Goal: Task Accomplishment & Management: Use online tool/utility

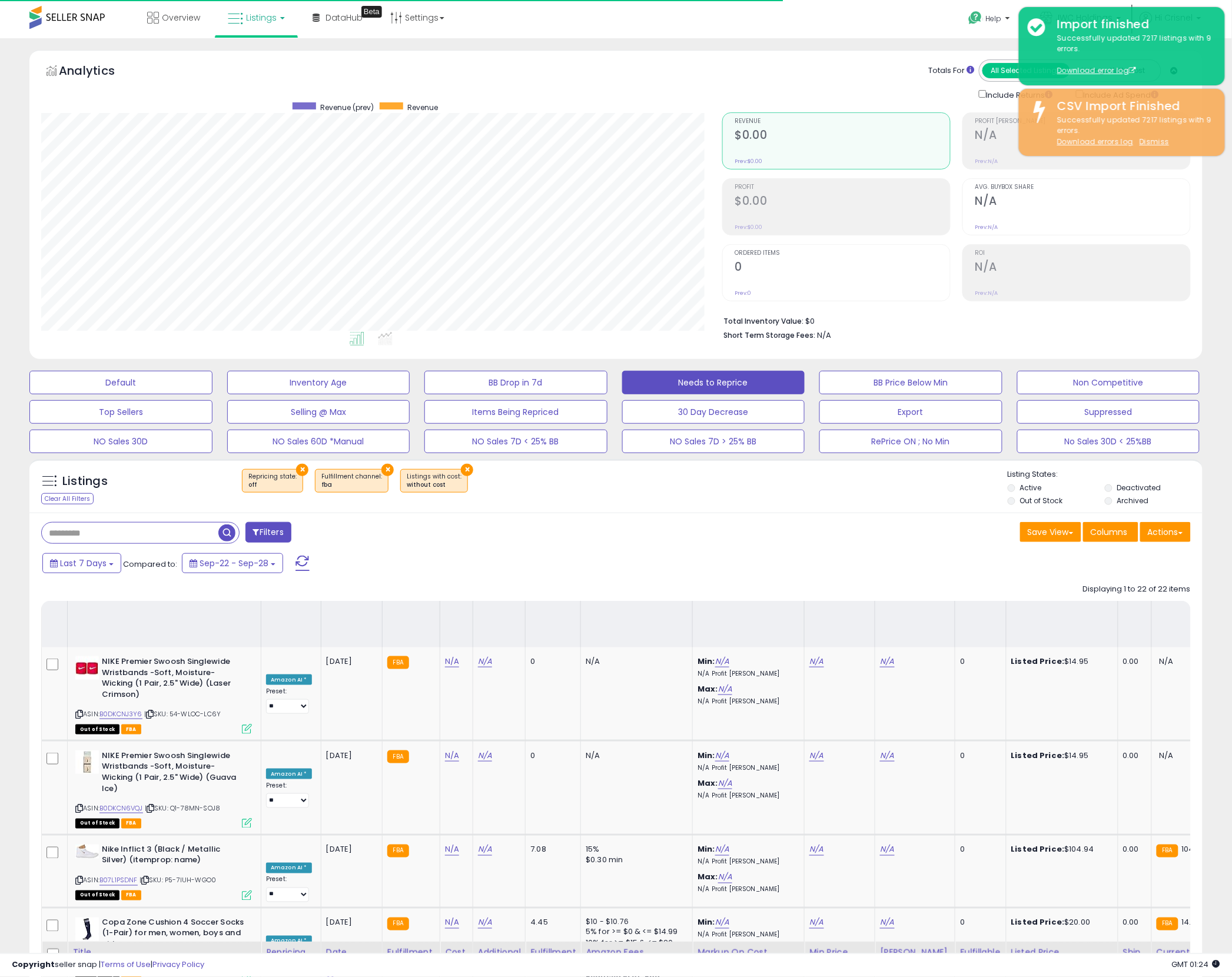
scroll to position [241, 681]
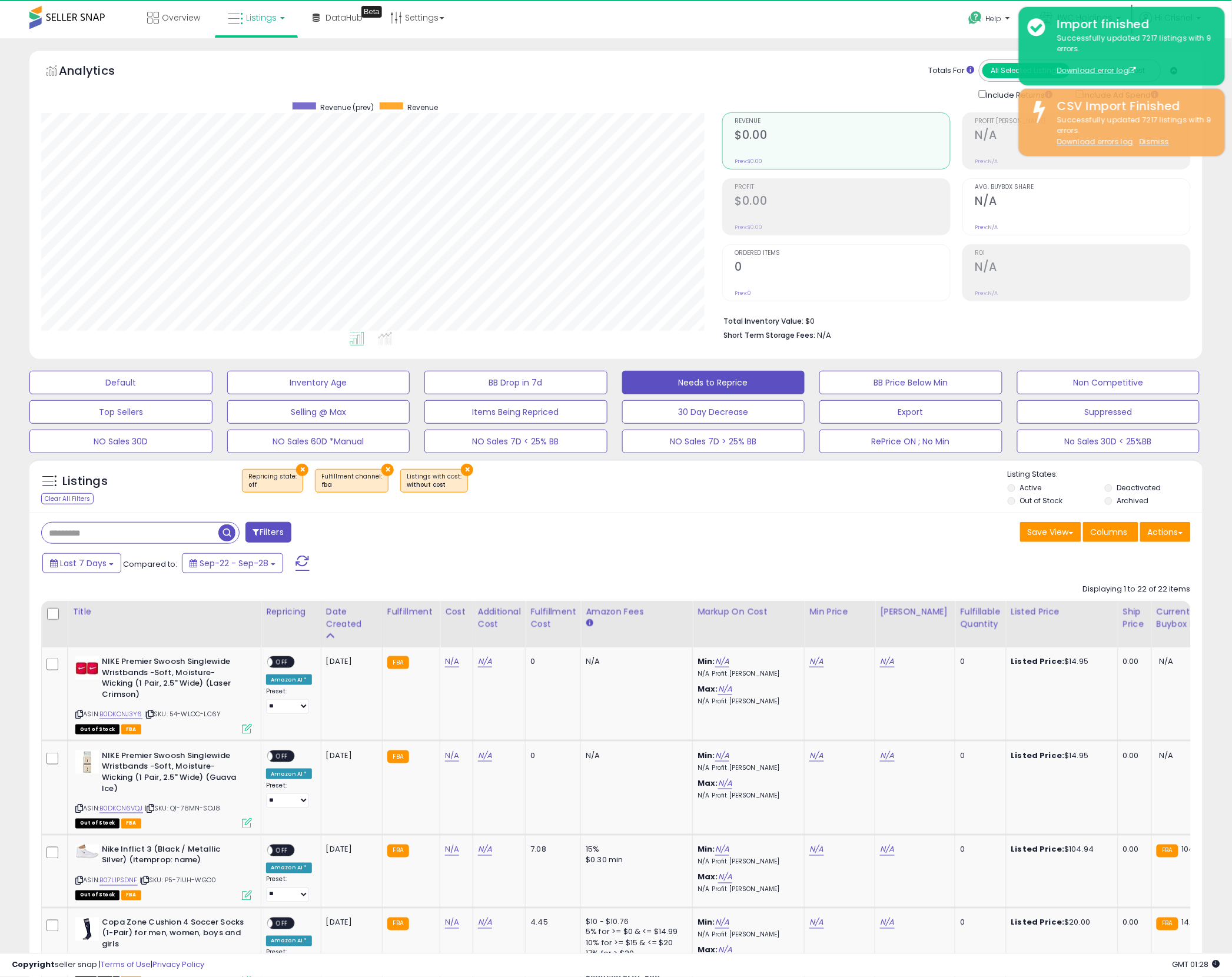
click at [299, 470] on button "×" at bounding box center [302, 469] width 13 height 13
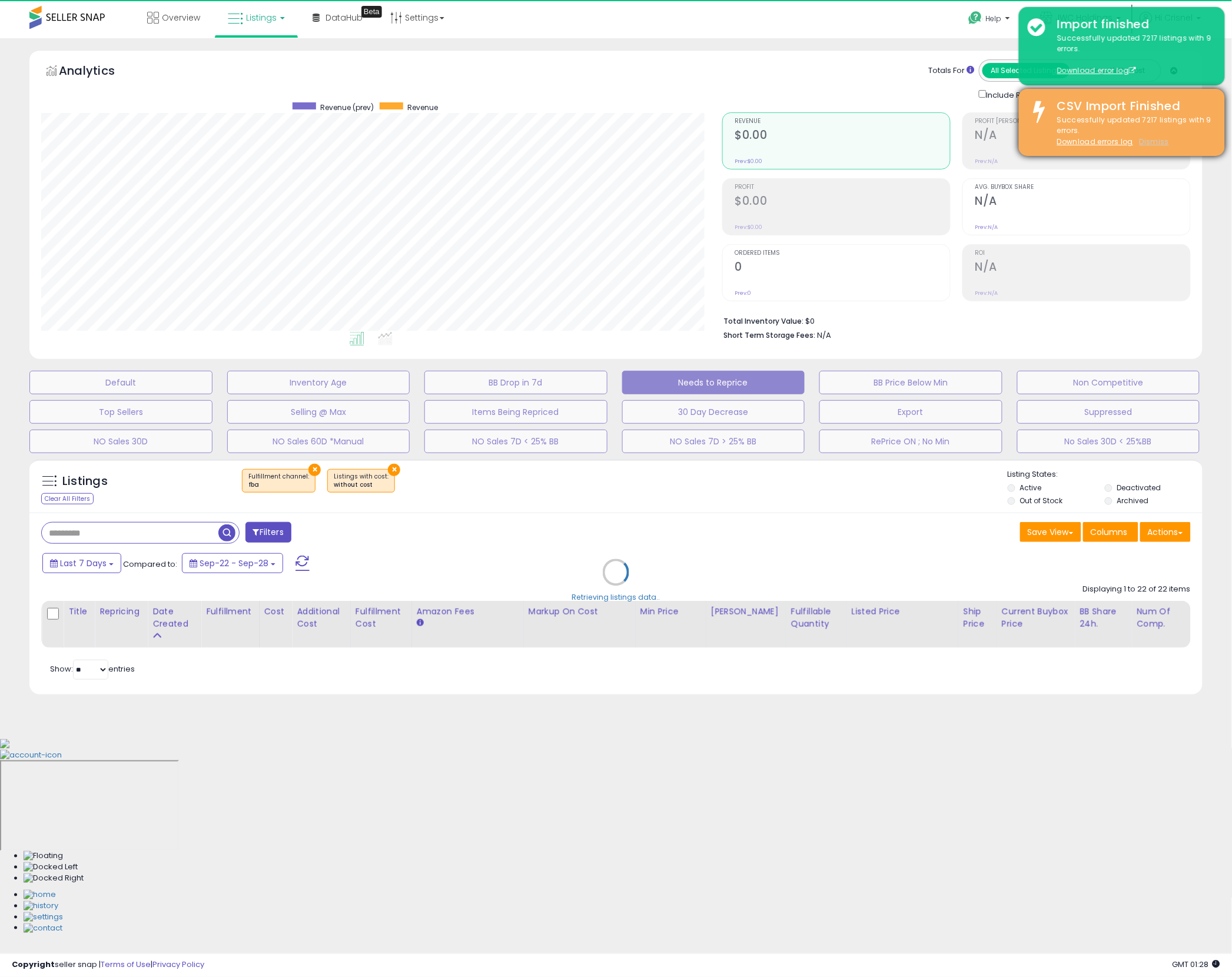
click at [1158, 141] on u "Dismiss" at bounding box center [1154, 141] width 29 height 10
click at [1153, 141] on u "Dismiss" at bounding box center [1154, 141] width 29 height 10
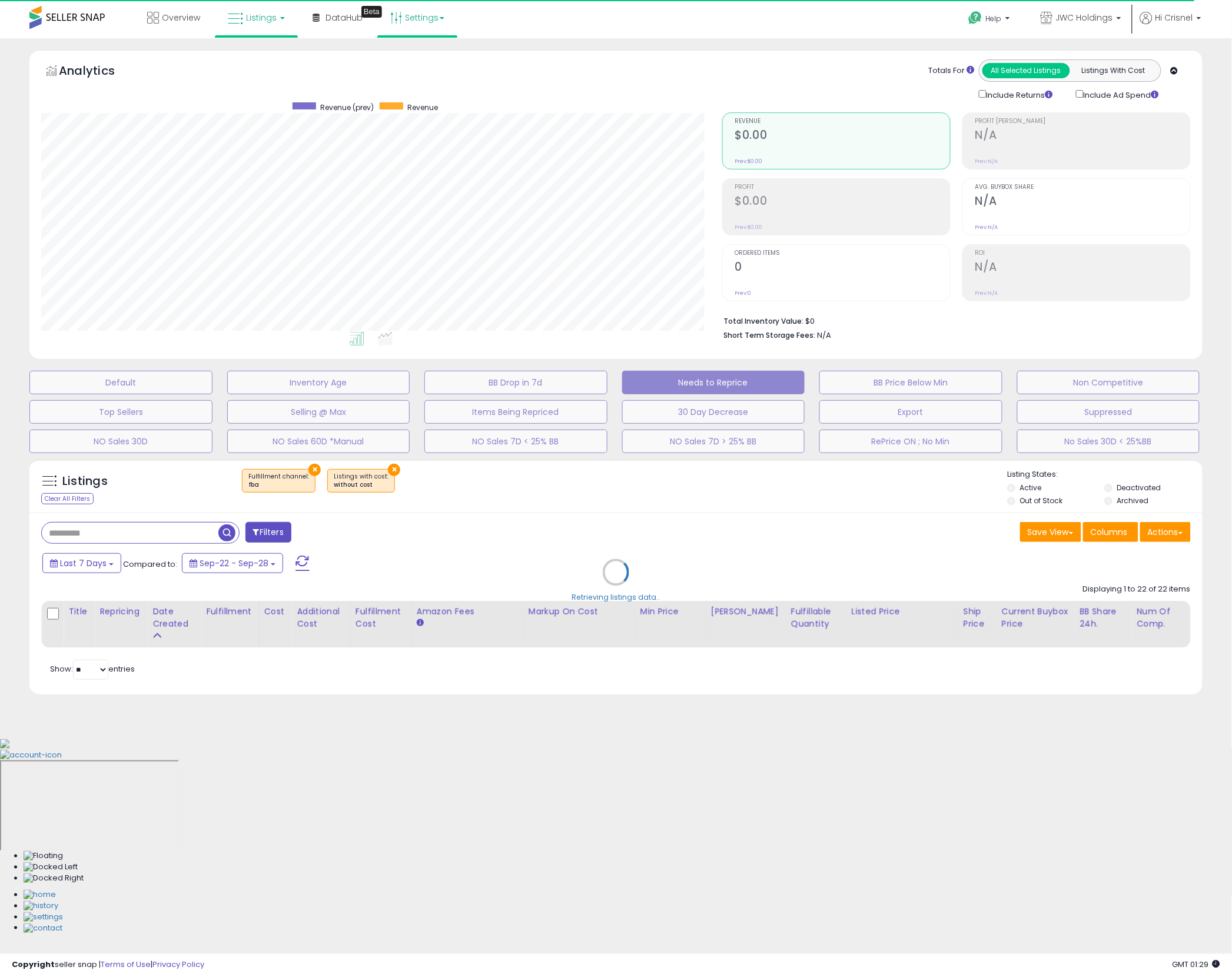
click at [440, 24] on link "Settings" at bounding box center [417, 17] width 72 height 35
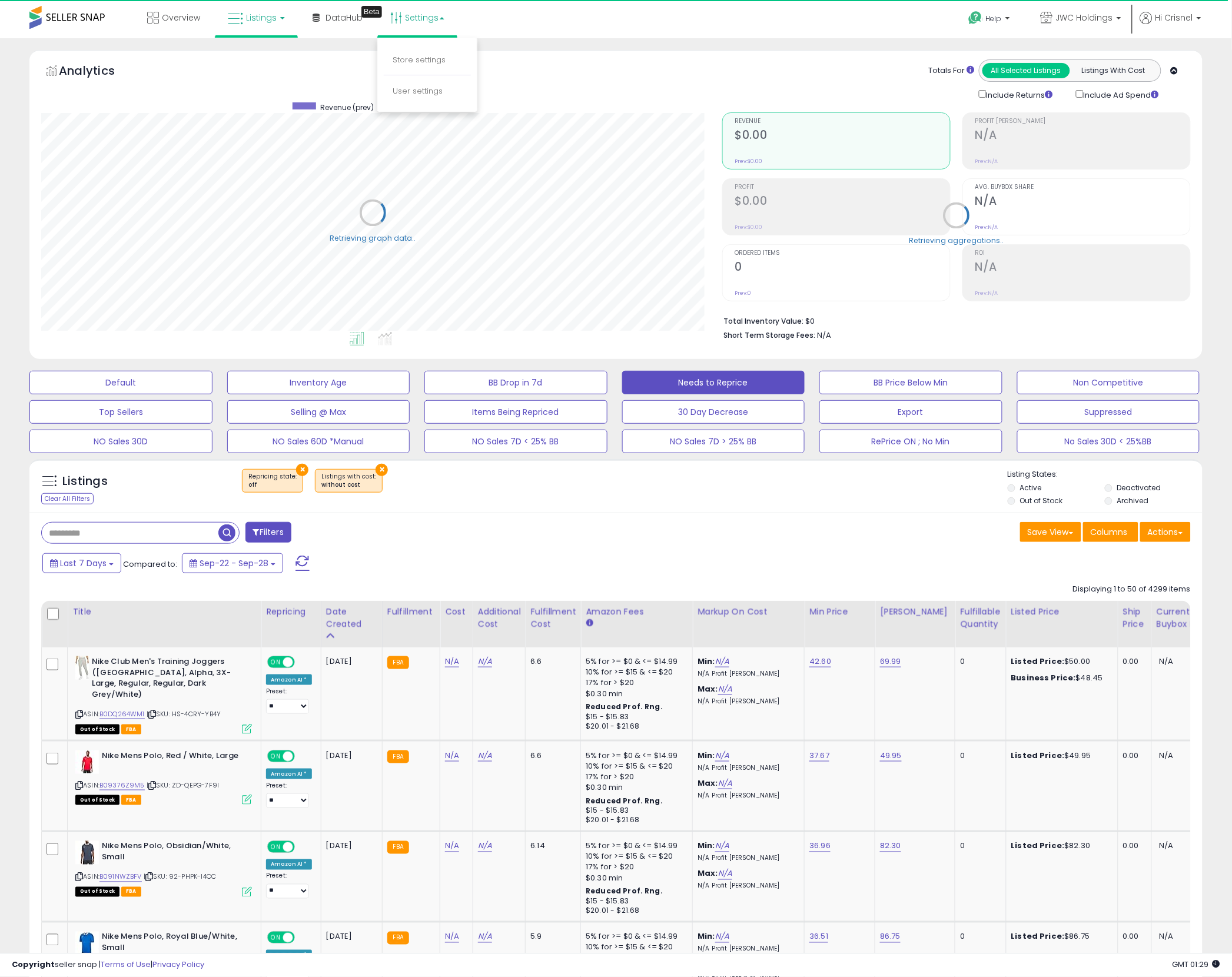
click at [556, 28] on div "Overview Listings DataHub Beta" at bounding box center [398, 25] width 815 height 50
click at [992, 25] on p "Help" at bounding box center [991, 20] width 45 height 13
click at [797, 20] on div "Overview Listings DataHub Beta" at bounding box center [398, 25] width 815 height 50
click at [516, 380] on button "BB Drop in 7d" at bounding box center [516, 382] width 183 height 23
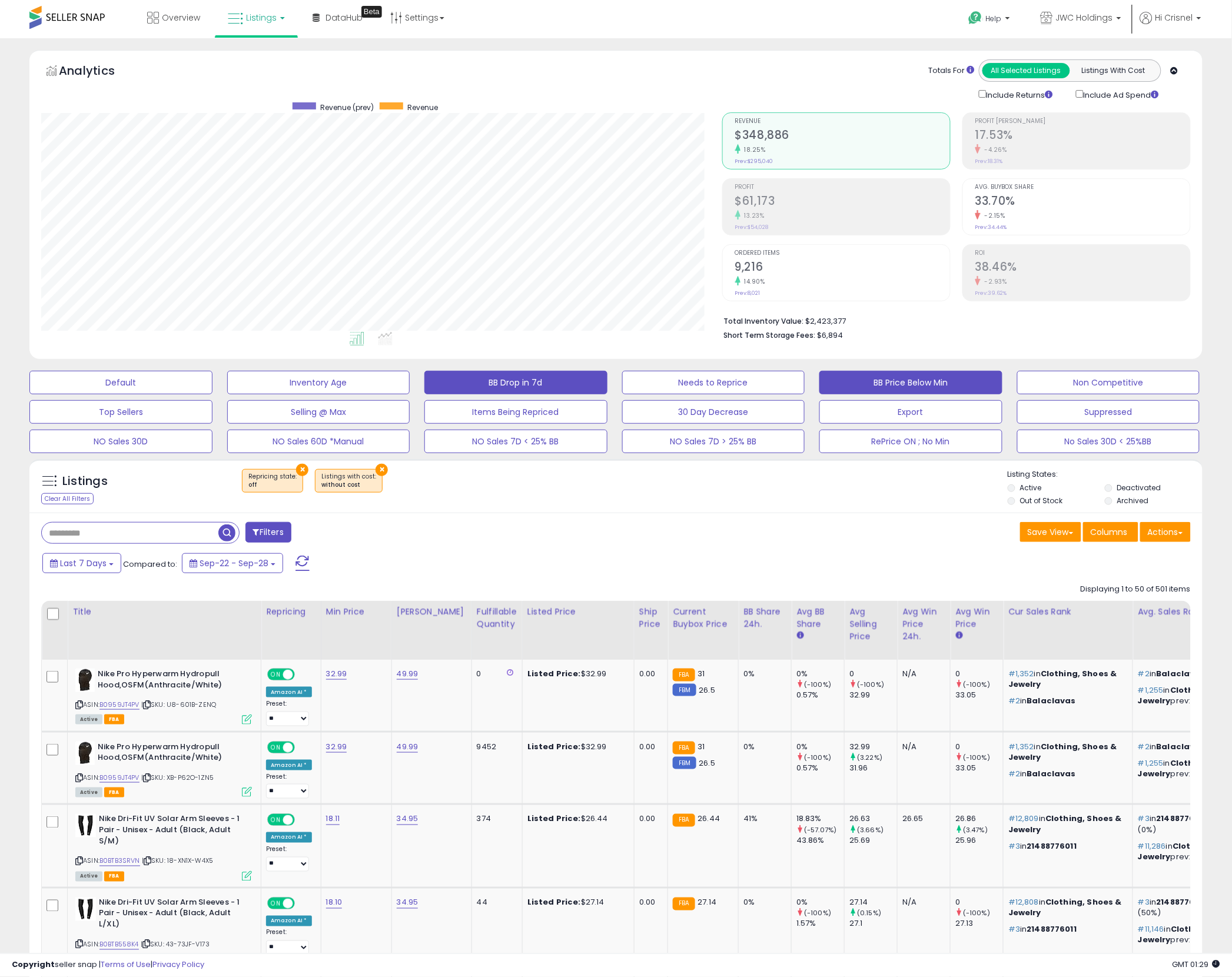
click at [901, 381] on button "BB Price Below Min" at bounding box center [911, 382] width 183 height 23
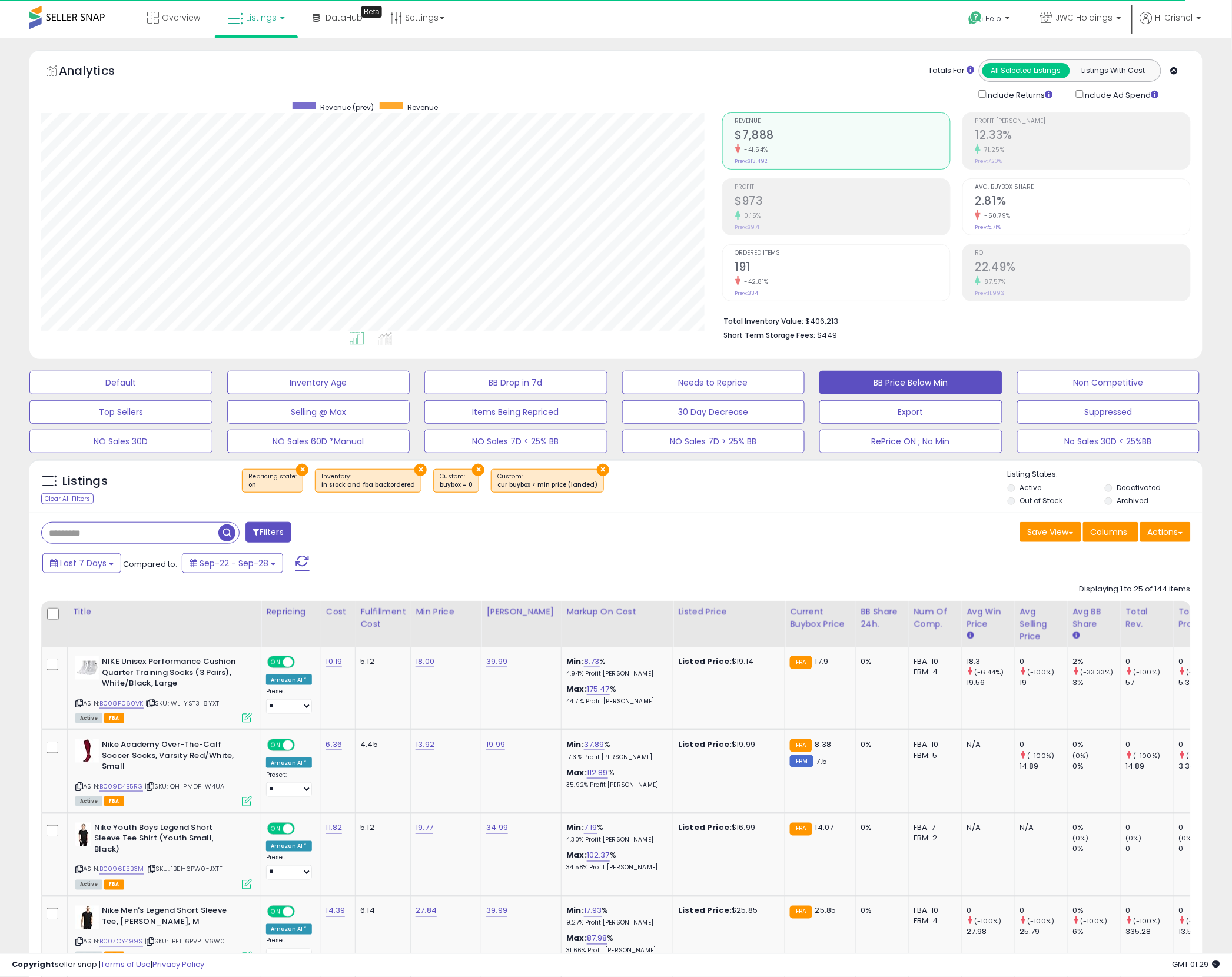
select select "**"
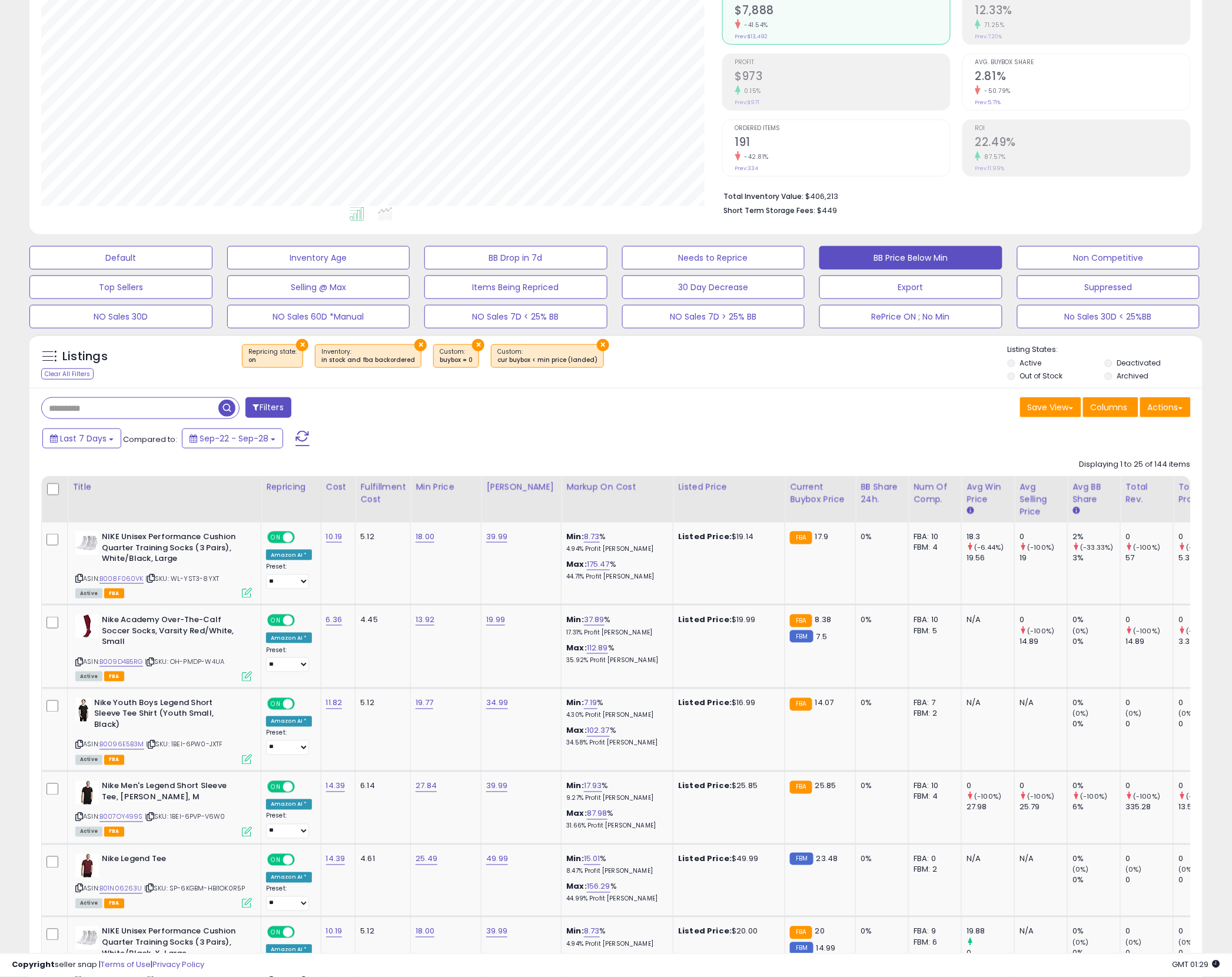
scroll to position [0, 0]
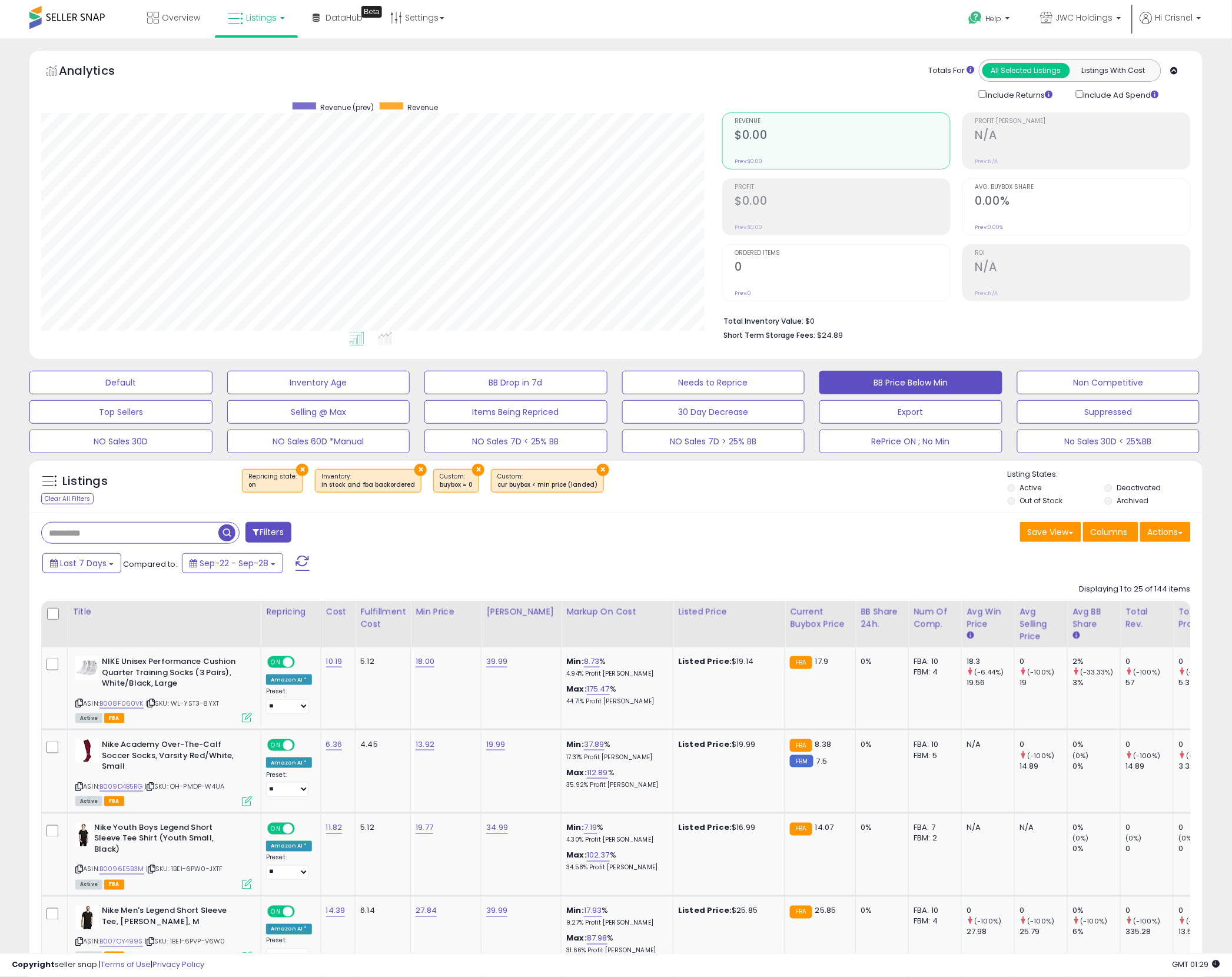
click at [278, 527] on button "Filters" at bounding box center [268, 532] width 46 height 20
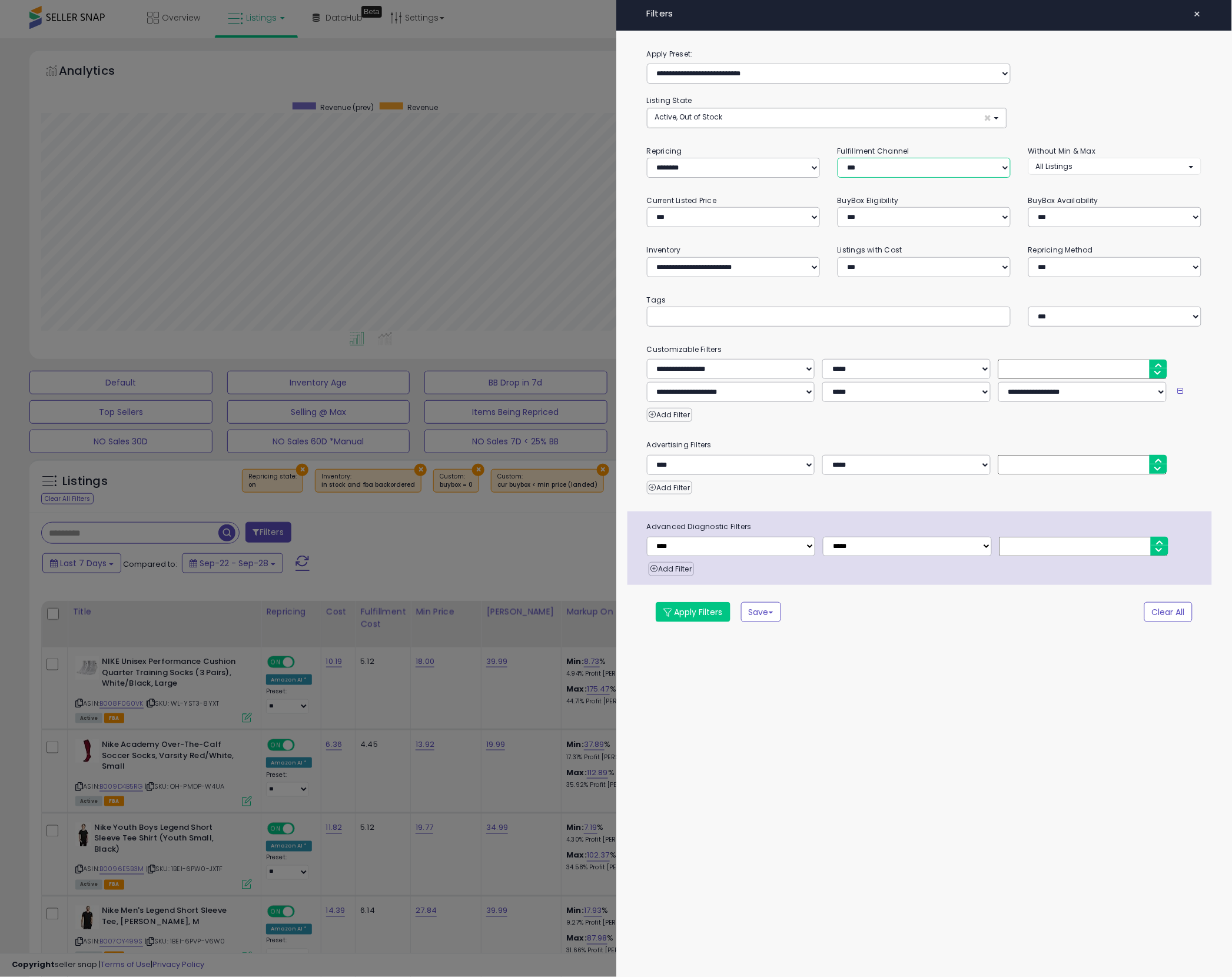
click at [882, 172] on select "*** *** *** ***" at bounding box center [924, 167] width 173 height 20
select select "***"
click at [838, 158] on select "*** *** *** ***" at bounding box center [924, 167] width 173 height 20
click at [692, 613] on button "Apply Filters" at bounding box center [693, 611] width 75 height 20
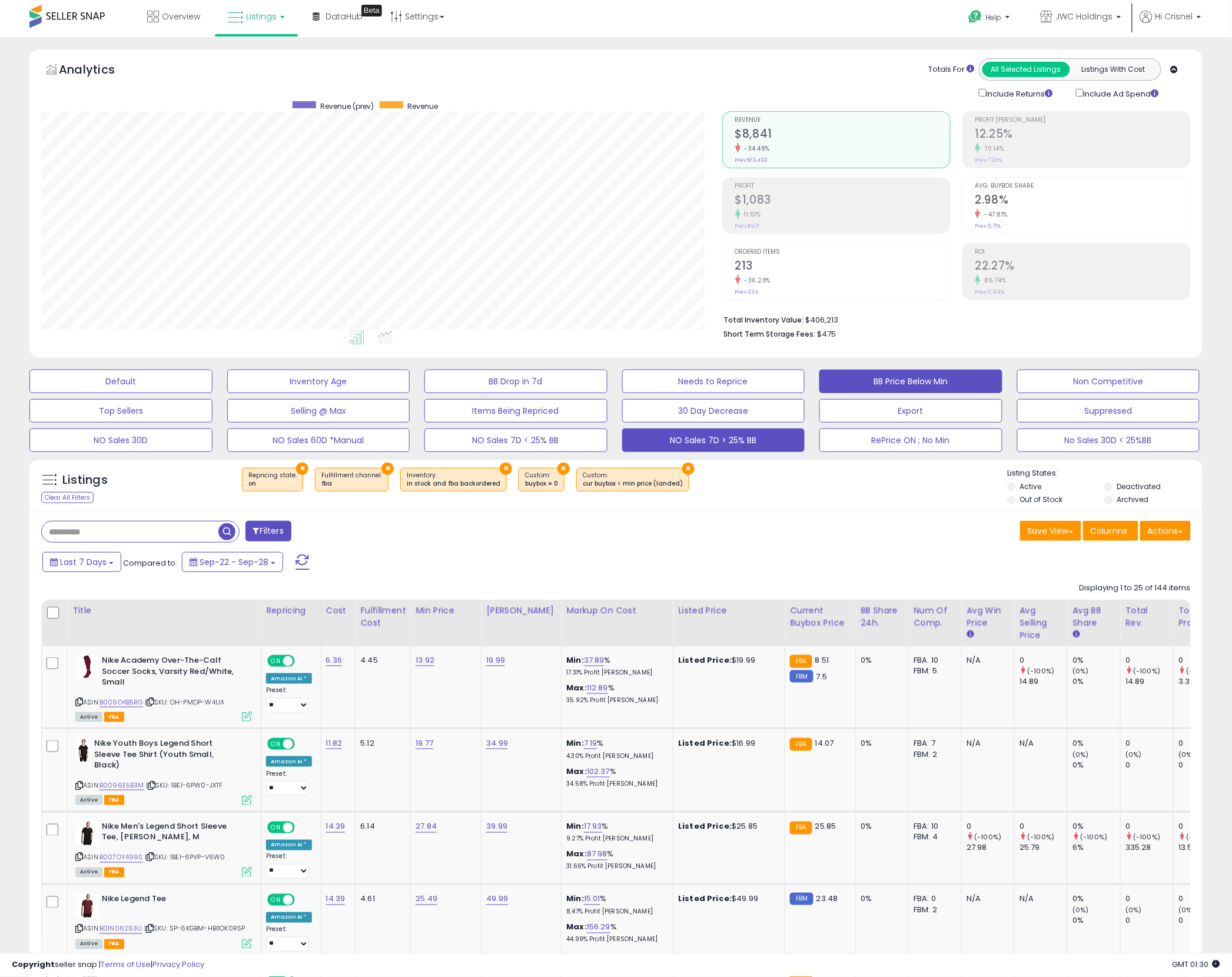
scroll to position [2, 0]
click at [589, 442] on button "NO Sales 7D < 25% BB" at bounding box center [516, 439] width 183 height 23
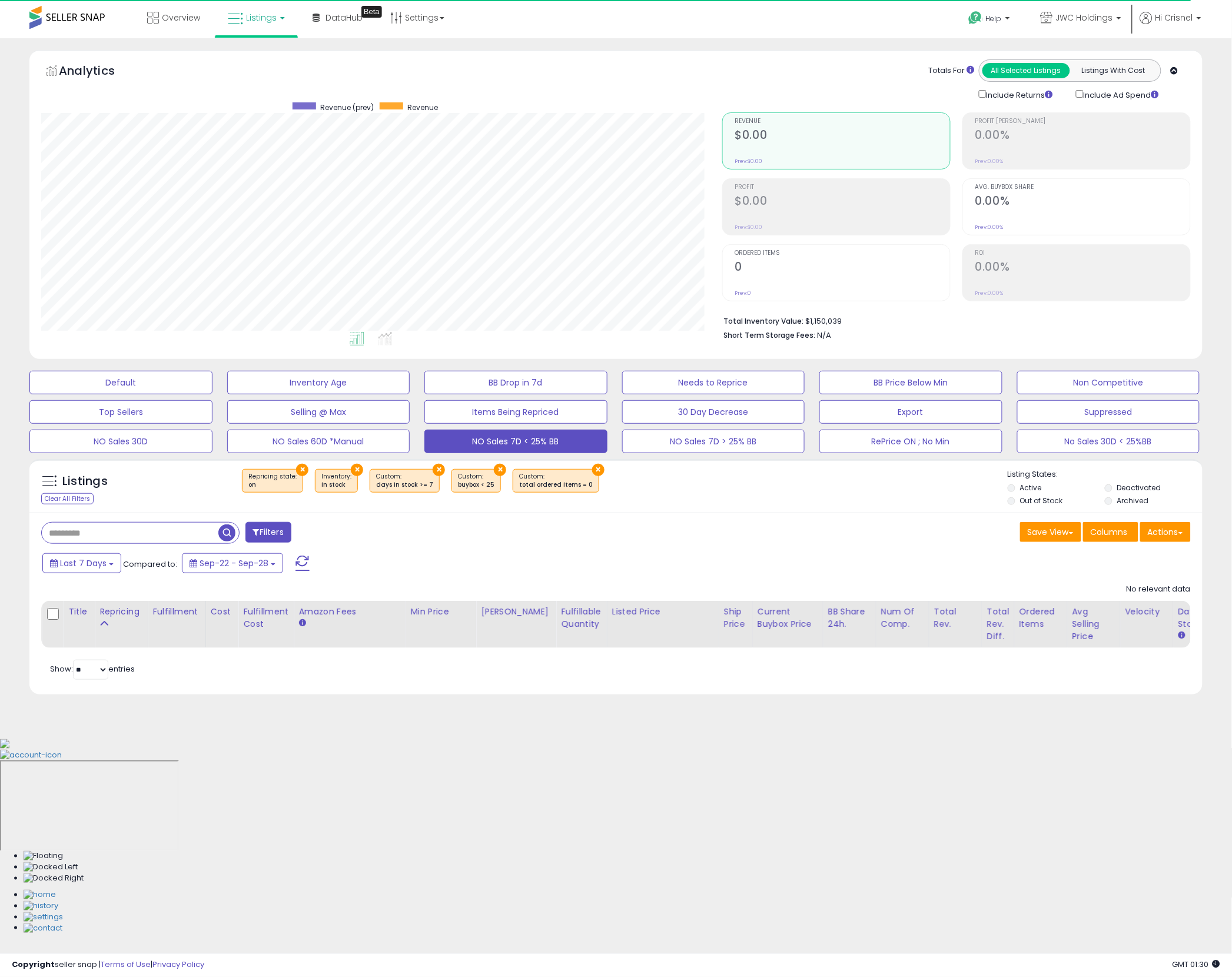
scroll to position [241, 681]
click at [277, 530] on button "Filters" at bounding box center [268, 532] width 46 height 20
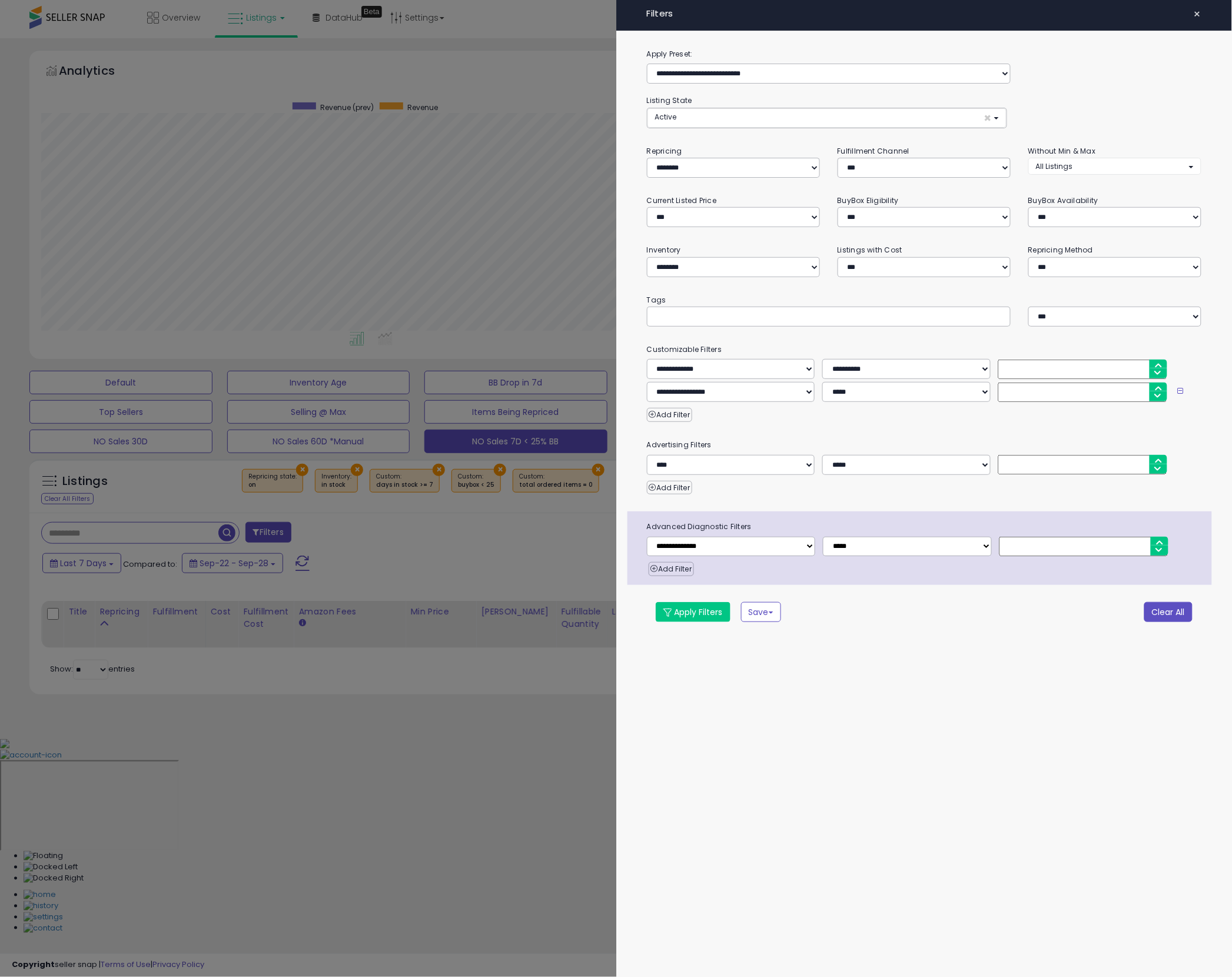
click at [1156, 615] on button "Clear All" at bounding box center [1169, 611] width 49 height 20
select select "***"
select select "*"
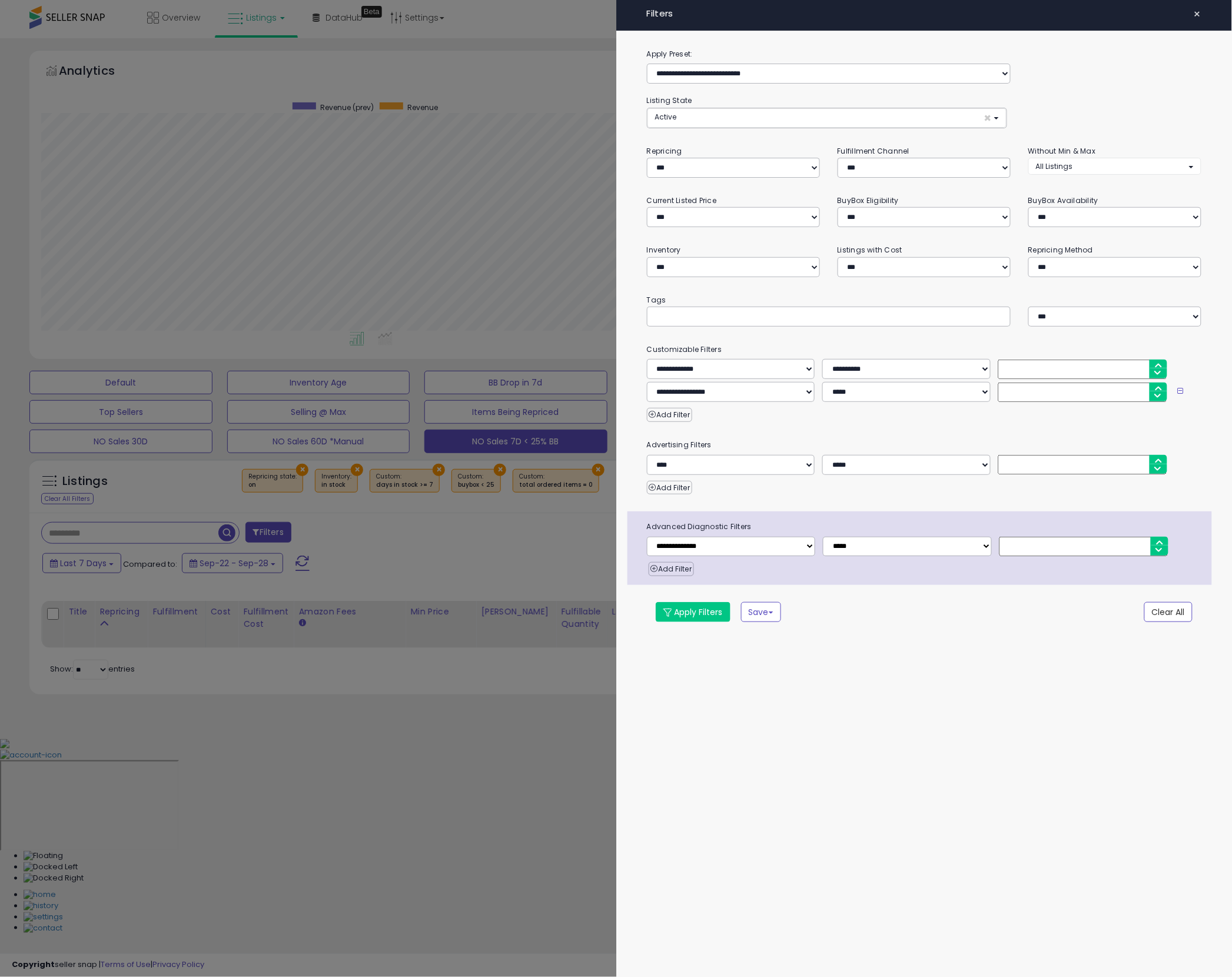
select select "*"
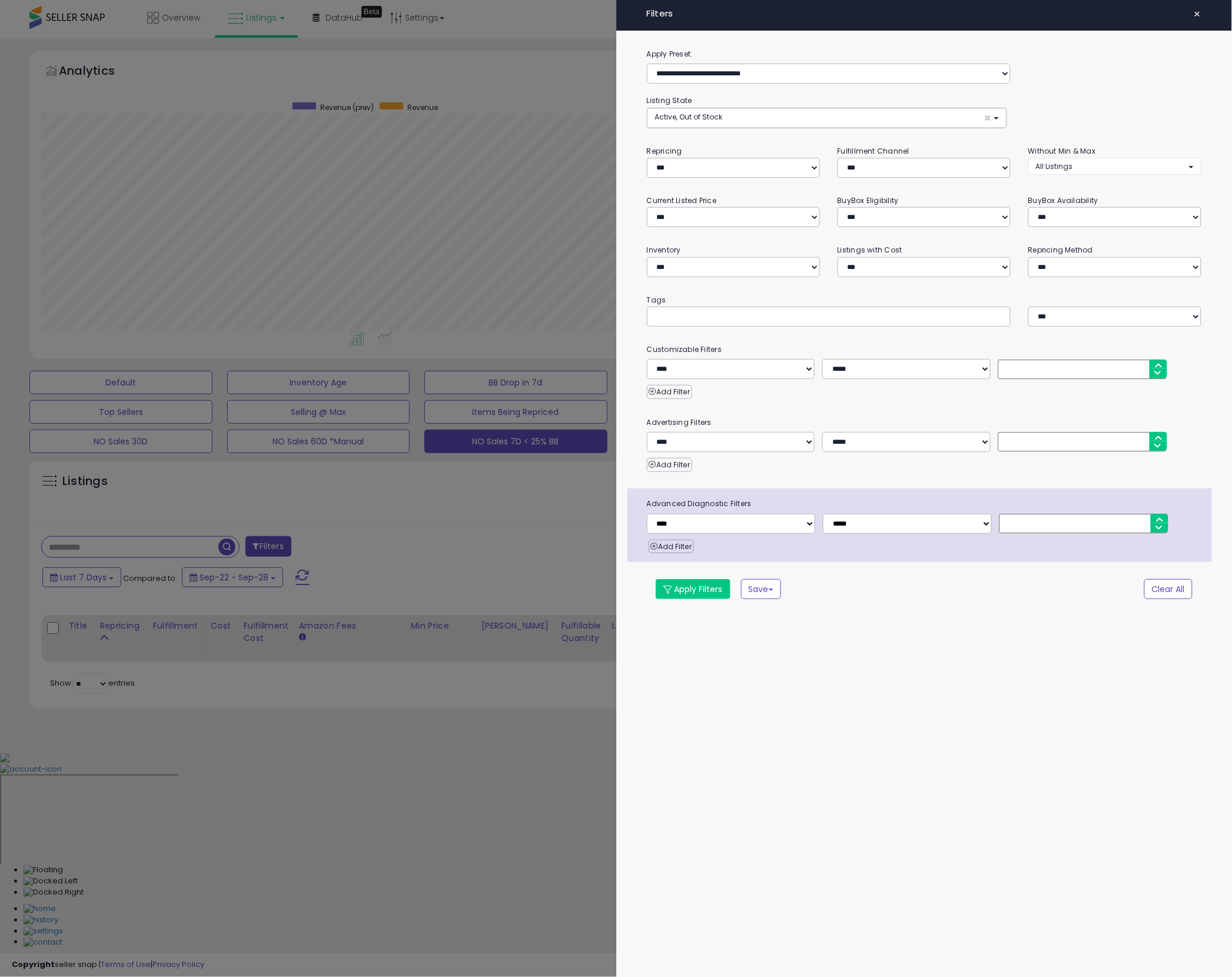
click at [424, 538] on div at bounding box center [616, 488] width 1232 height 977
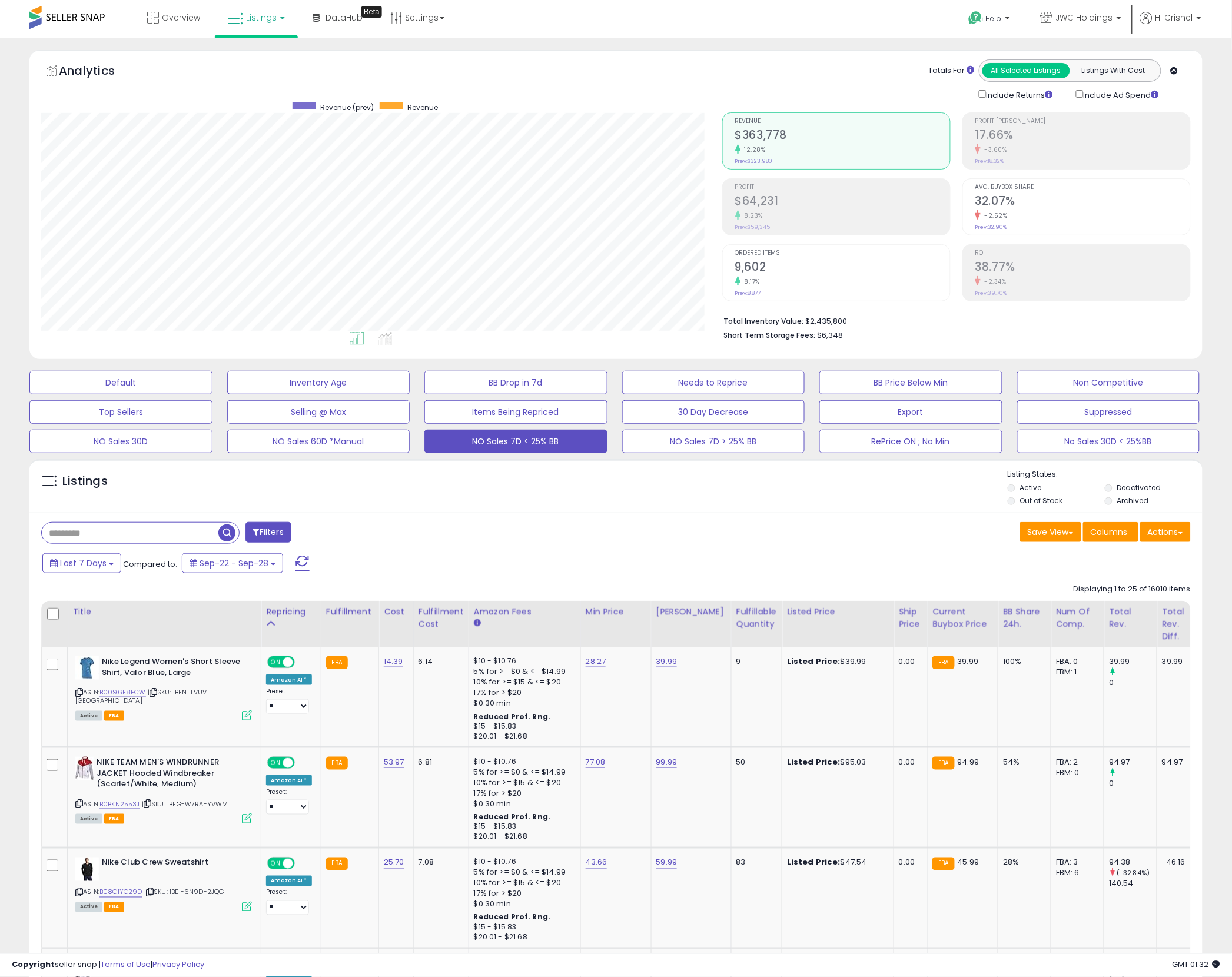
click at [667, 539] on div "Save View Save As New View Update Current View Columns Actions Import Import Wa…" at bounding box center [908, 533] width 584 height 23
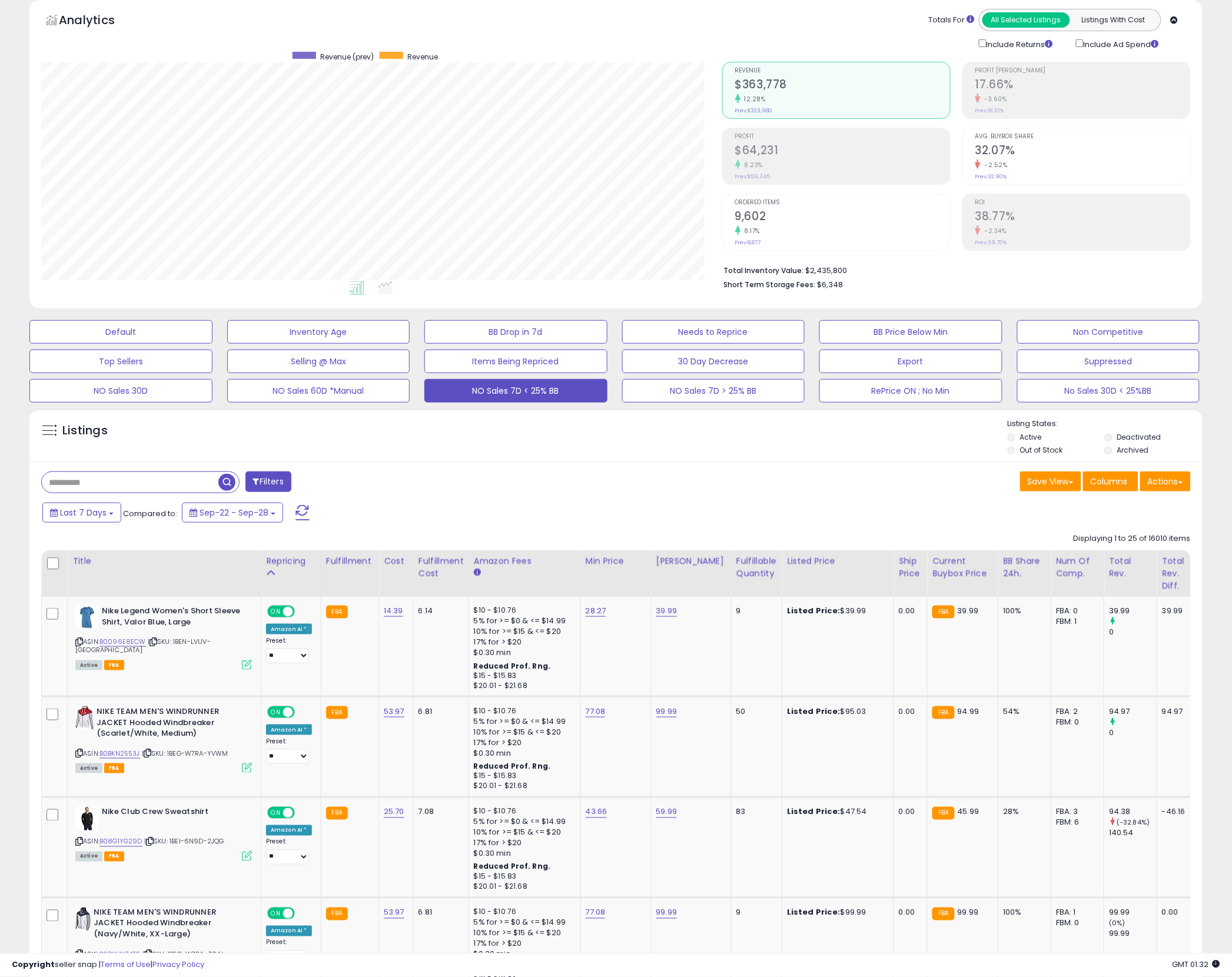
scroll to position [0, 0]
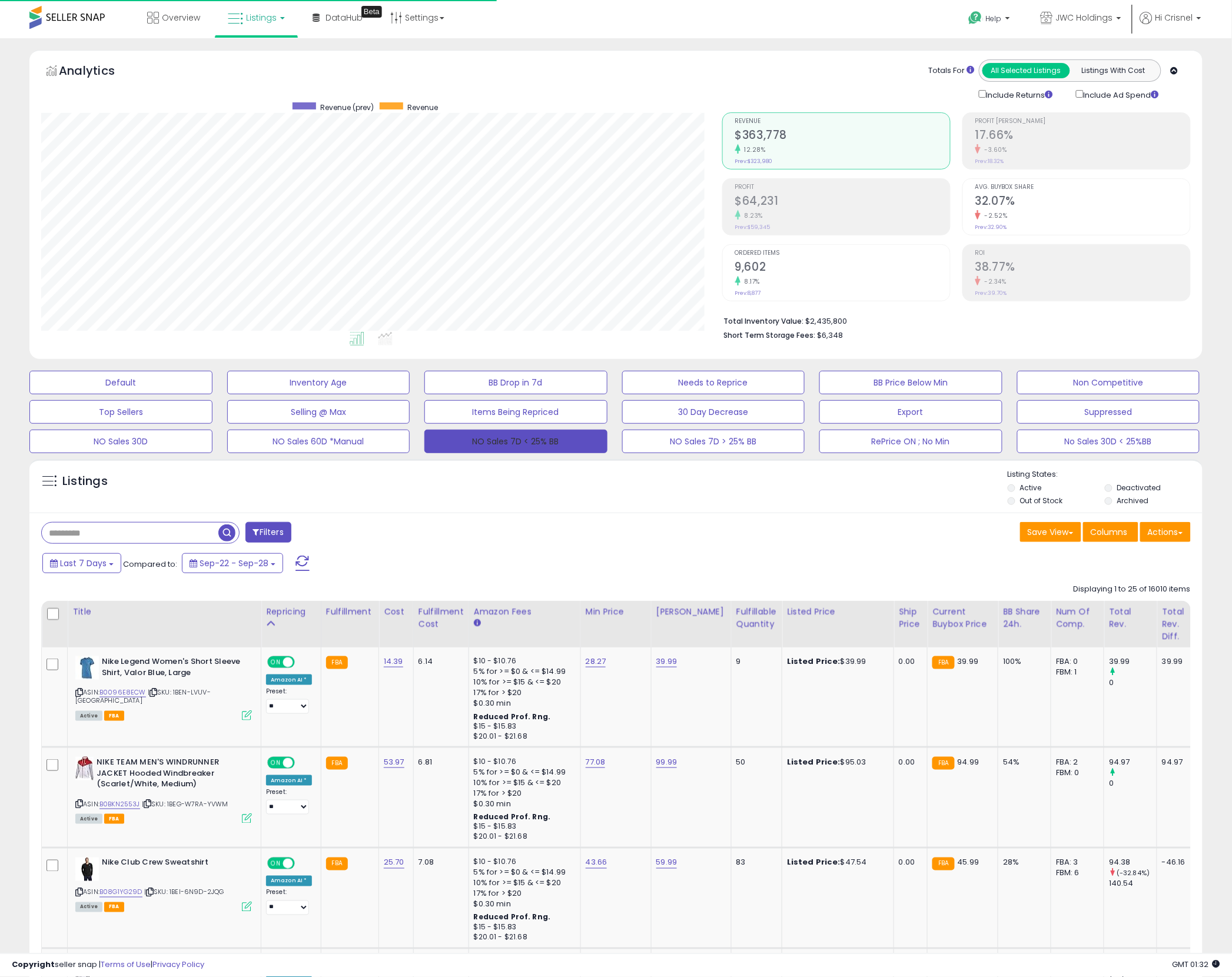
click at [514, 444] on button "NO Sales 7D < 25% BB" at bounding box center [516, 441] width 183 height 23
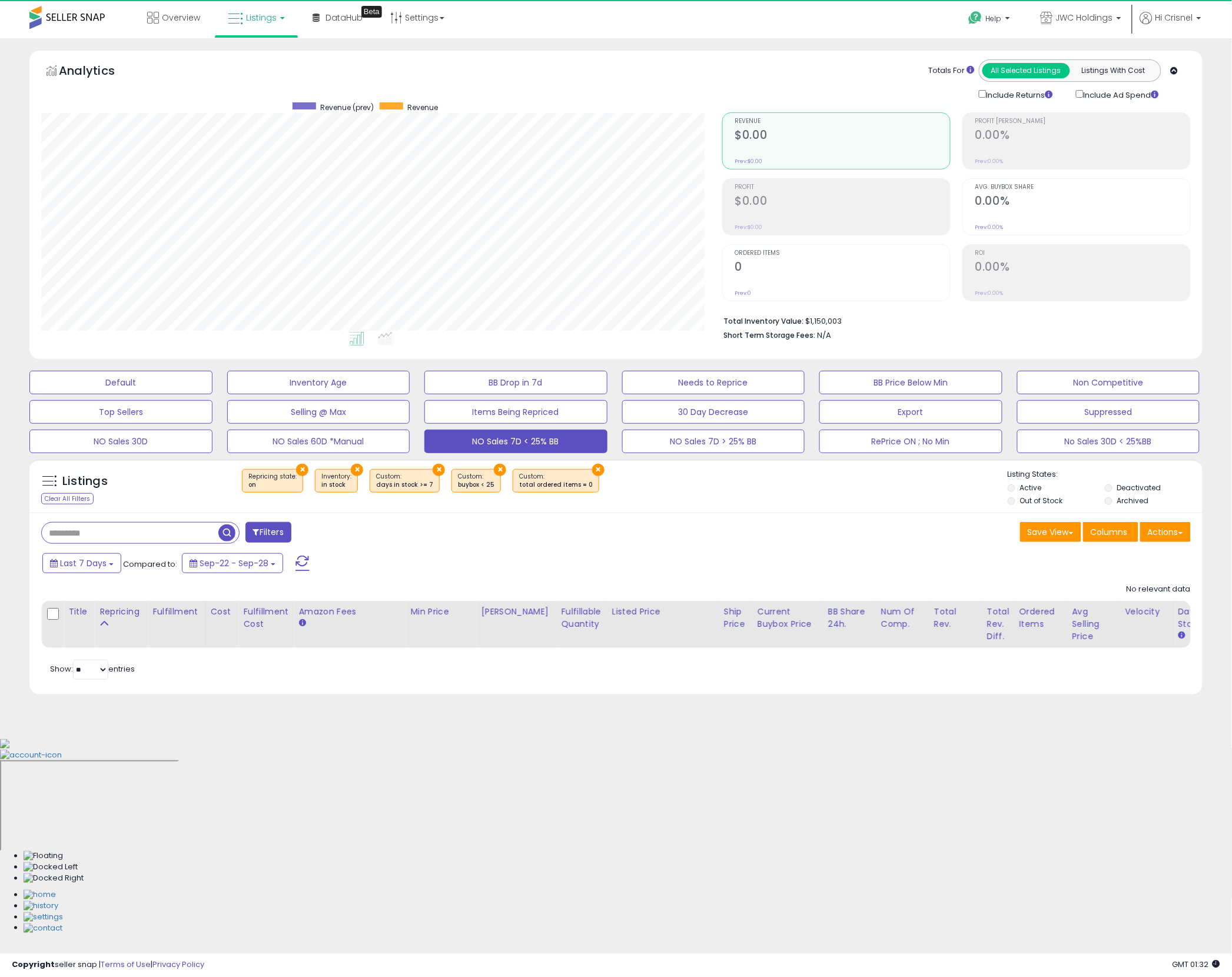
scroll to position [241, 681]
click at [1033, 497] on label "Out of Stock" at bounding box center [1042, 500] width 43 height 10
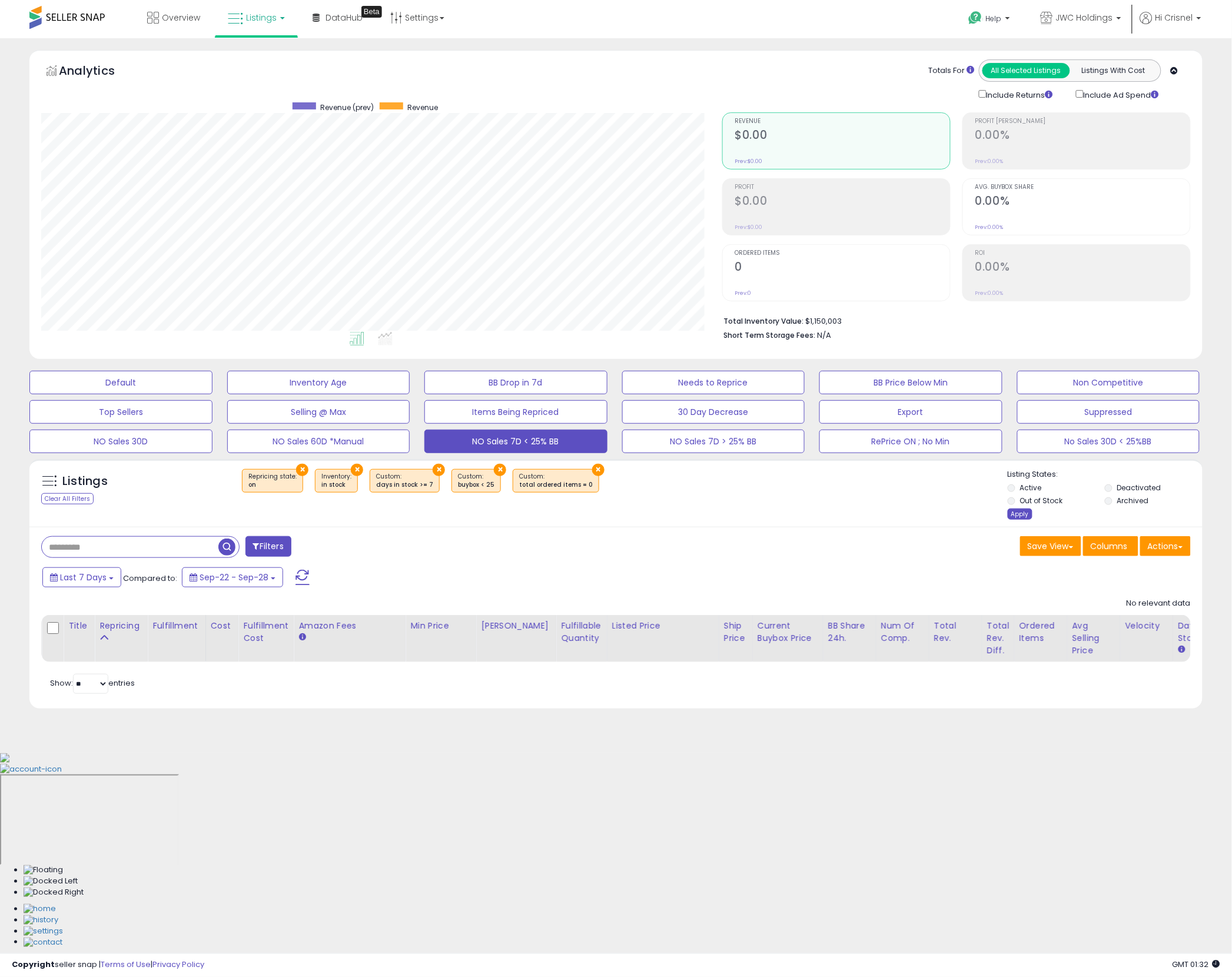
click at [1027, 510] on div "Apply" at bounding box center [1020, 514] width 25 height 11
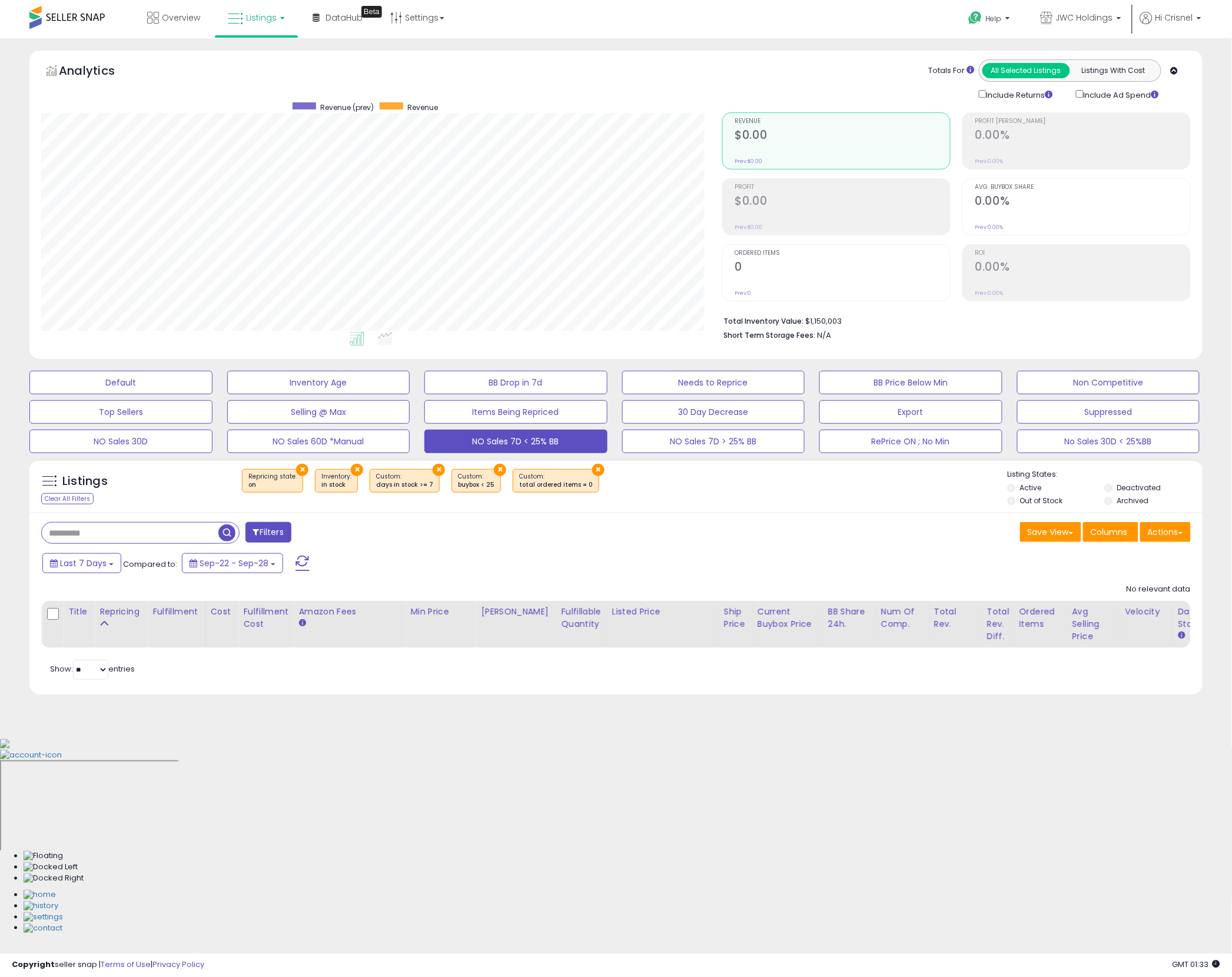
click at [1044, 502] on label "Out of Stock" at bounding box center [1042, 500] width 43 height 10
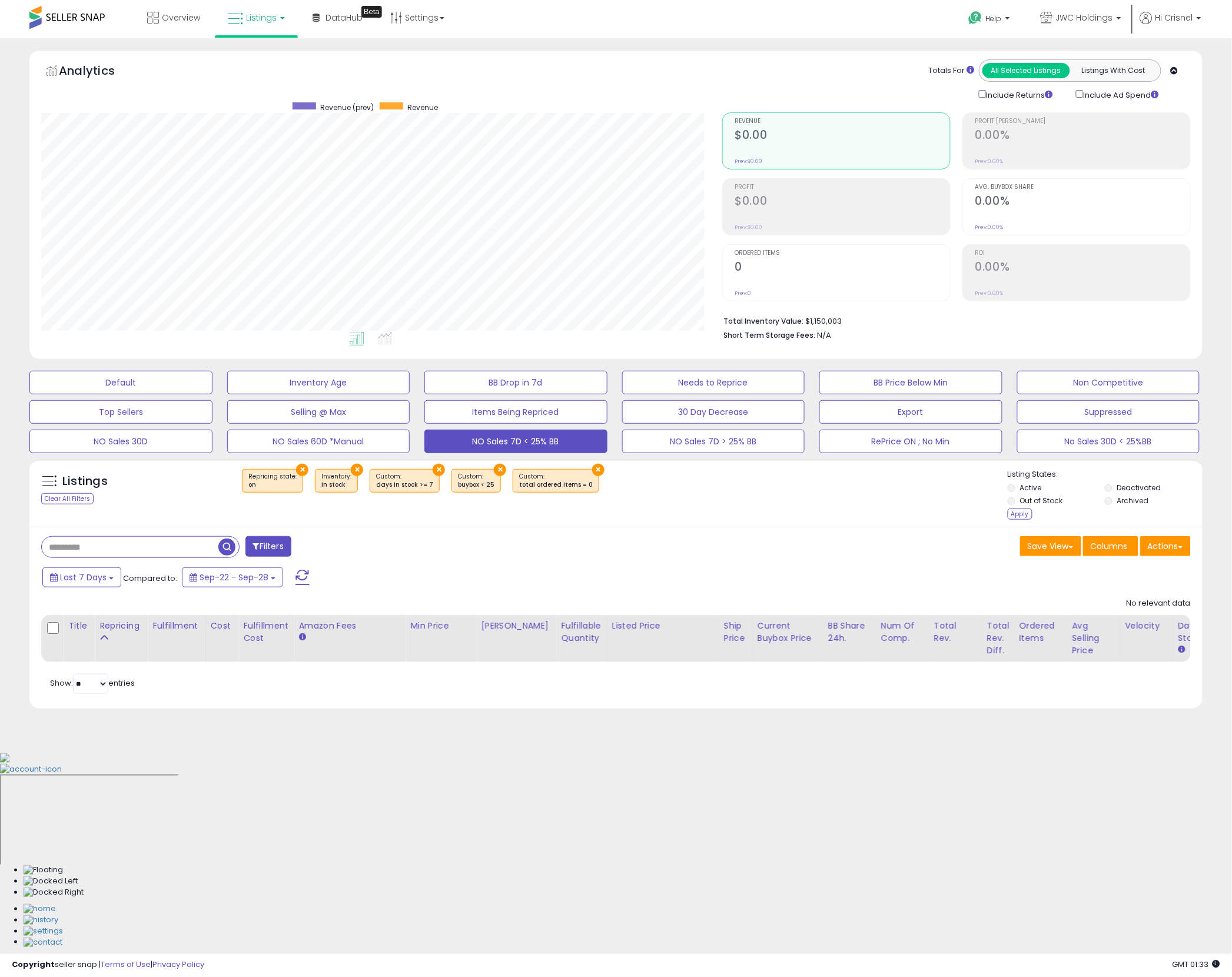
click at [1022, 515] on div "Apply" at bounding box center [1020, 514] width 25 height 11
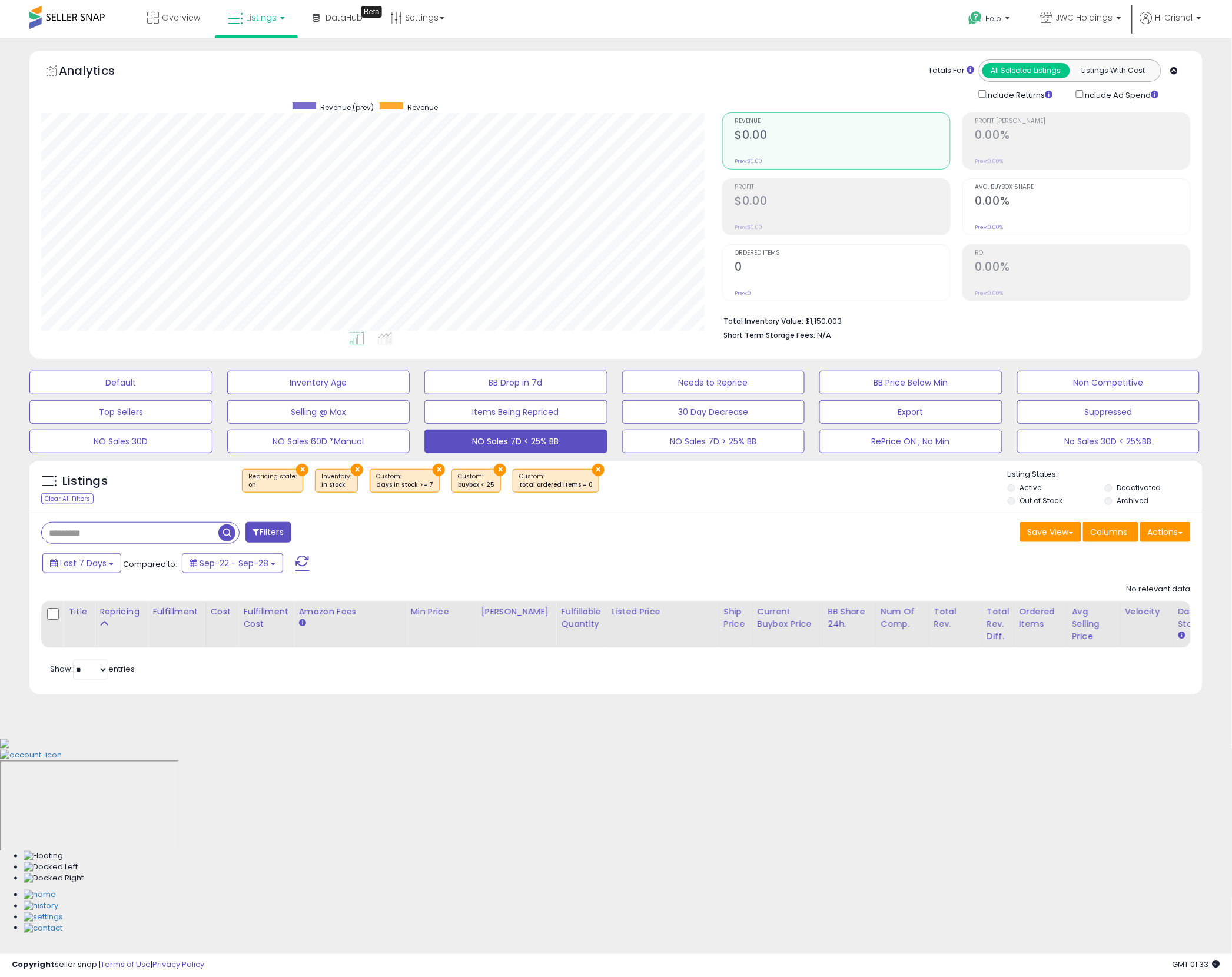
click at [278, 535] on button "Filters" at bounding box center [268, 532] width 46 height 20
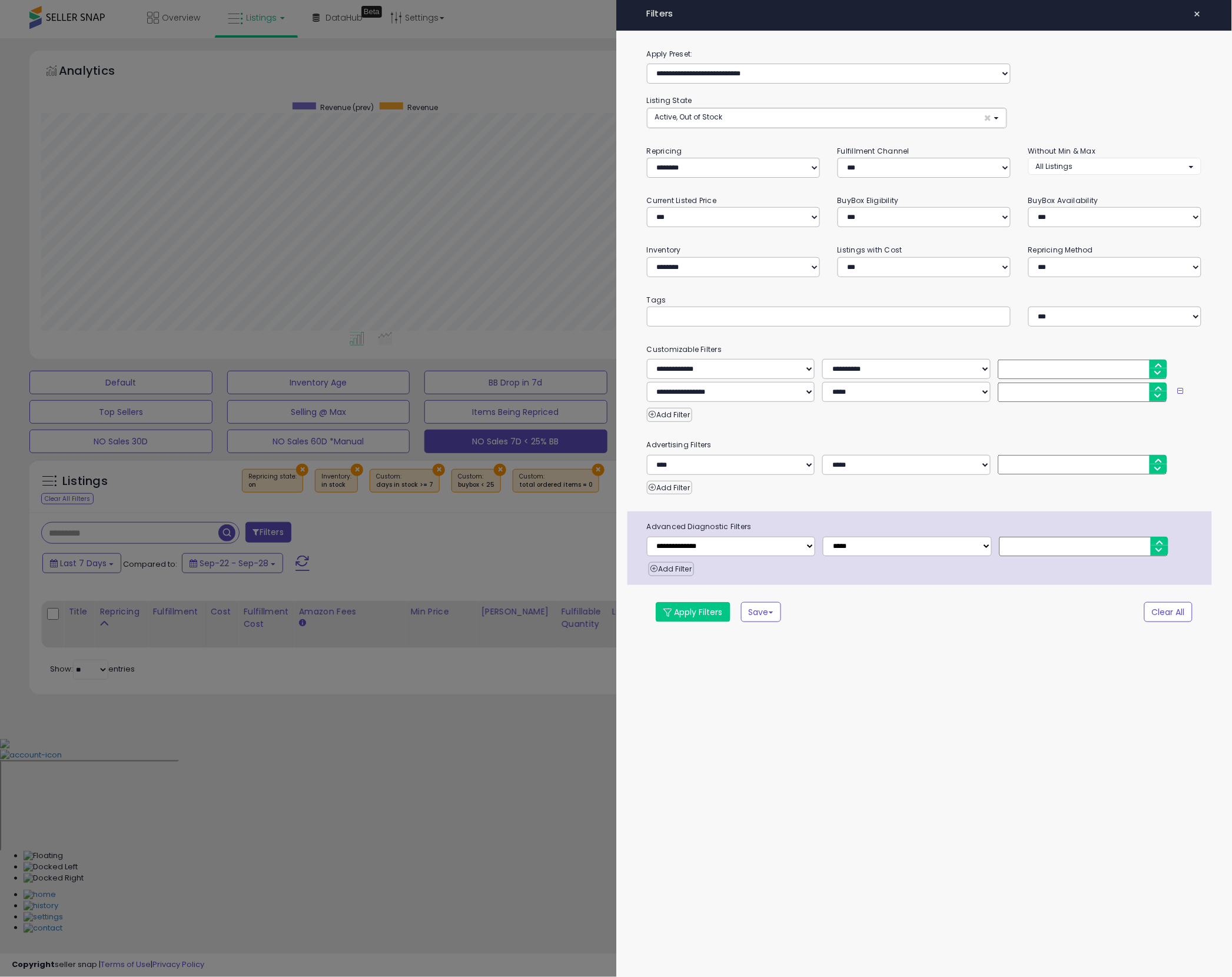
click at [1195, 12] on span "×" at bounding box center [1197, 14] width 8 height 17
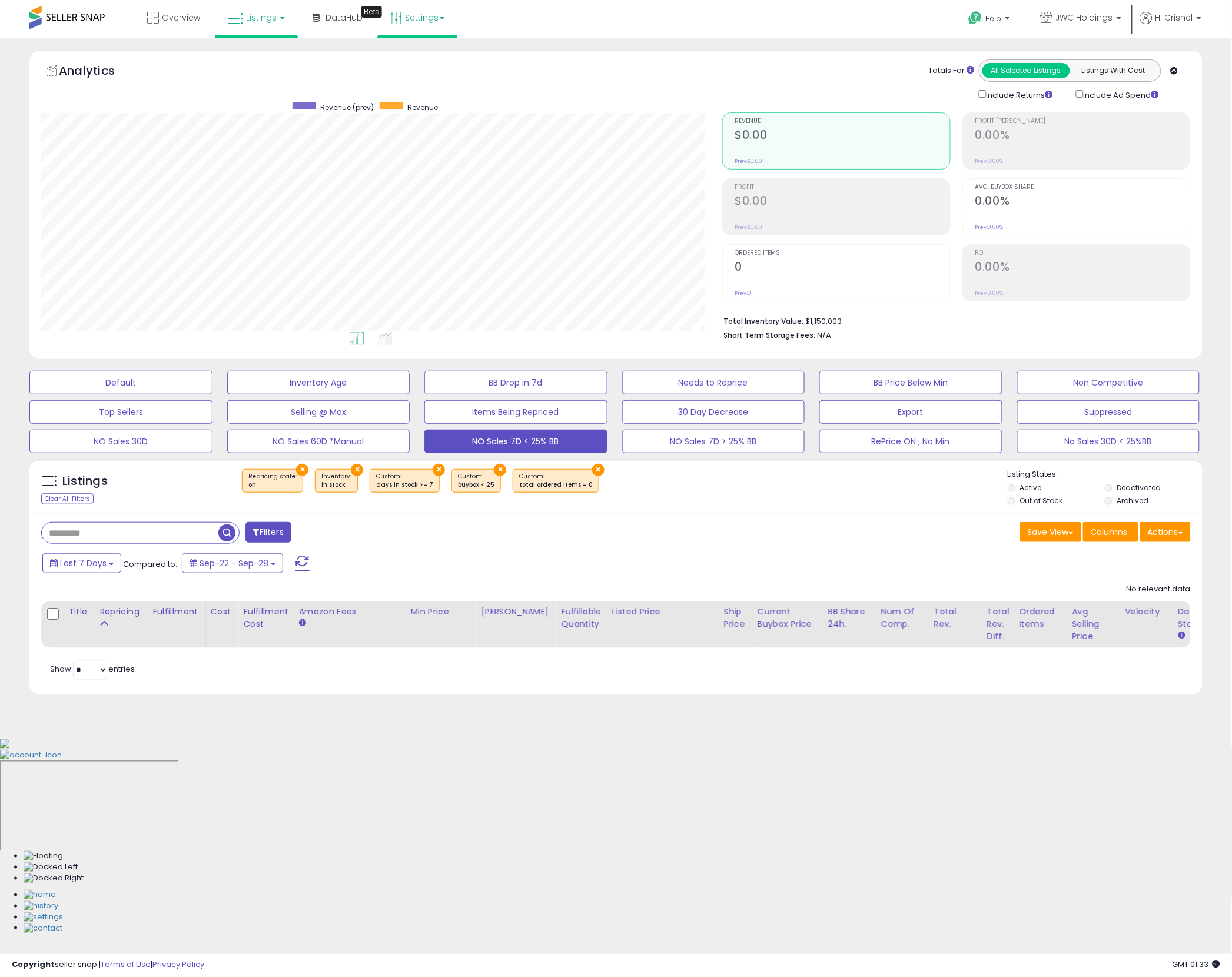
click at [433, 17] on link "Settings" at bounding box center [417, 17] width 72 height 35
click at [633, 23] on div "Overview Listings DataHub Beta" at bounding box center [398, 25] width 815 height 50
click at [1003, 18] on p "Help" at bounding box center [991, 20] width 45 height 13
click at [728, 19] on div "Overview Listings DataHub Beta" at bounding box center [398, 25] width 815 height 50
drag, startPoint x: 571, startPoint y: 6, endPoint x: 537, endPoint y: 1, distance: 34.4
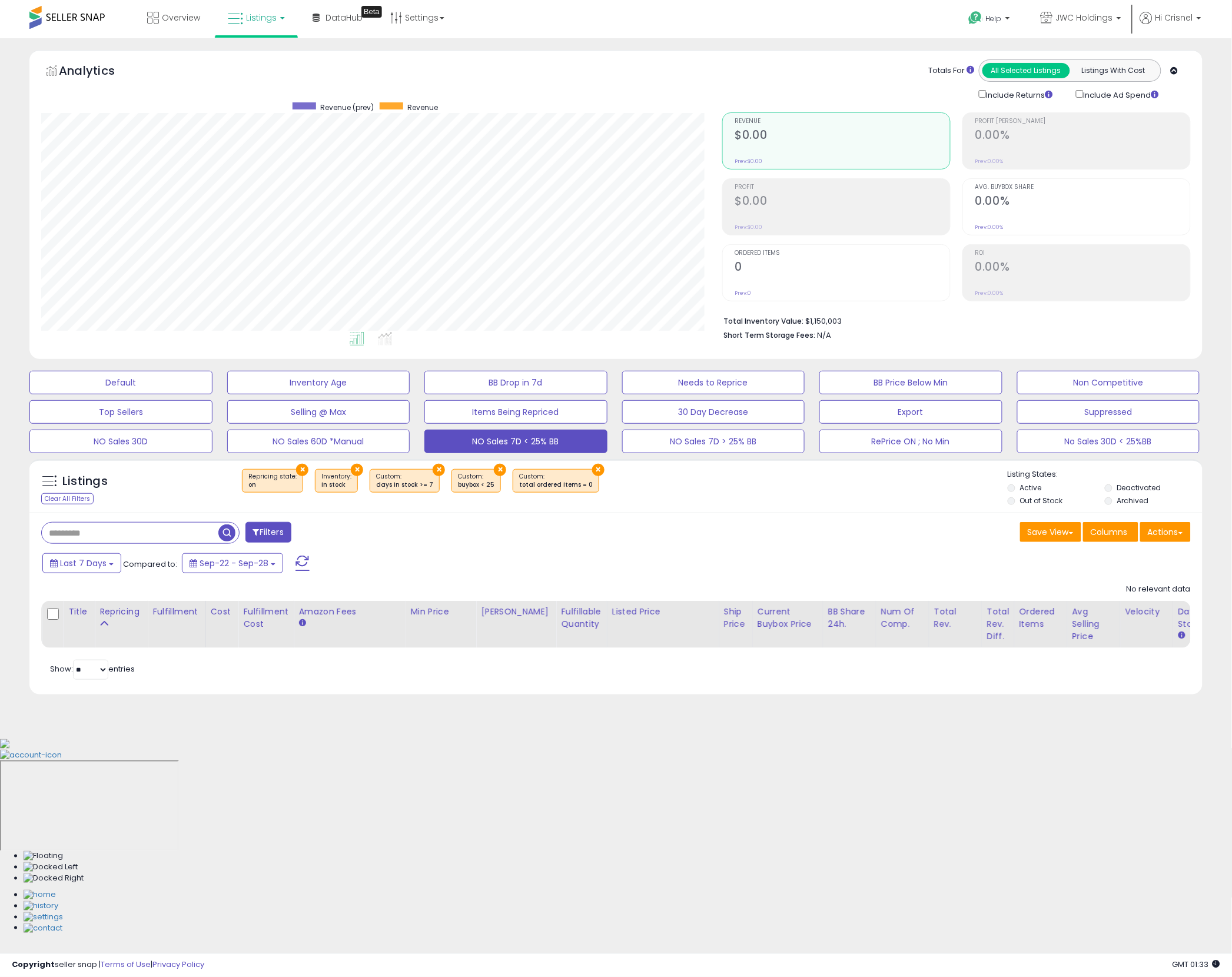
click at [571, 6] on div "Overview Listings DataHub Beta" at bounding box center [398, 25] width 815 height 50
